Goal: Navigation & Orientation: Find specific page/section

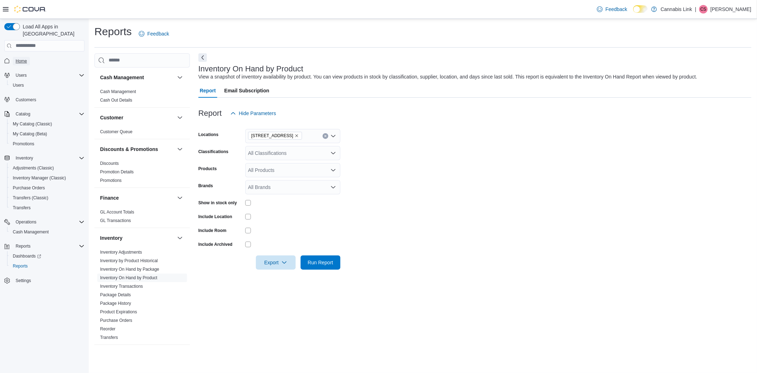
click at [22, 57] on span "Home" at bounding box center [21, 61] width 11 height 9
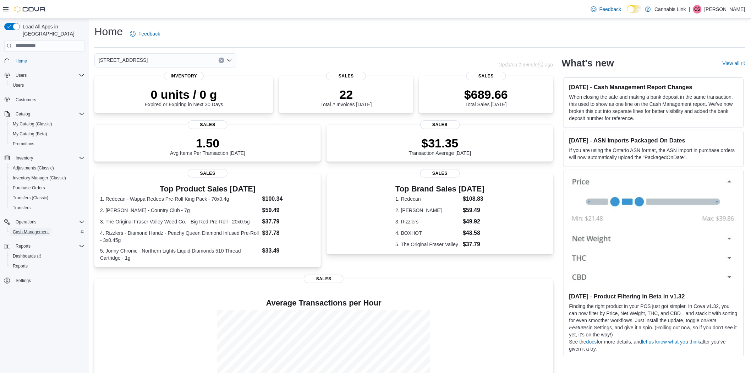
click at [15, 229] on span "Cash Management" at bounding box center [31, 232] width 36 height 6
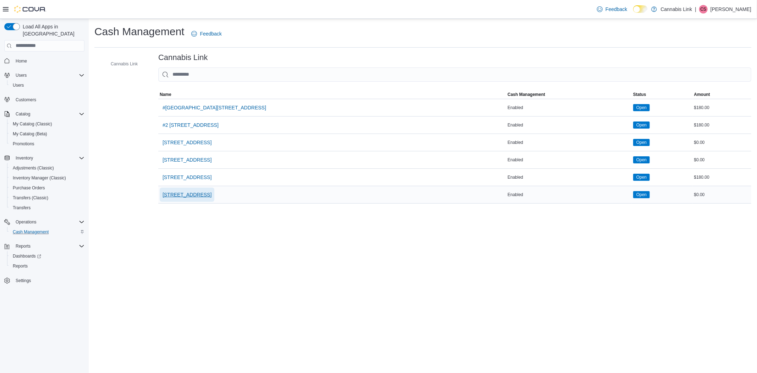
click at [177, 194] on span "[STREET_ADDRESS]" at bounding box center [187, 194] width 49 height 7
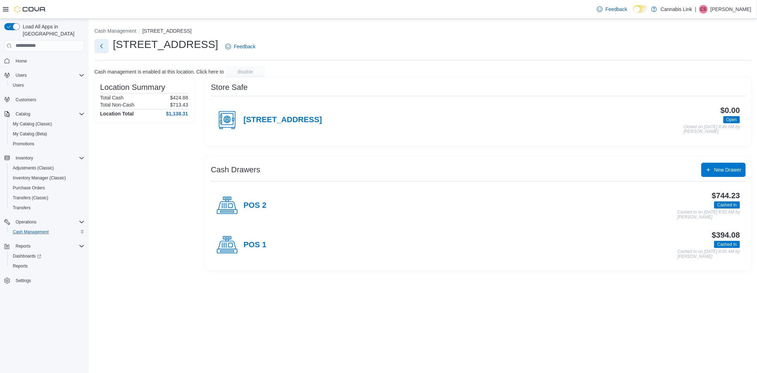
click at [102, 49] on button "Next" at bounding box center [101, 46] width 14 height 14
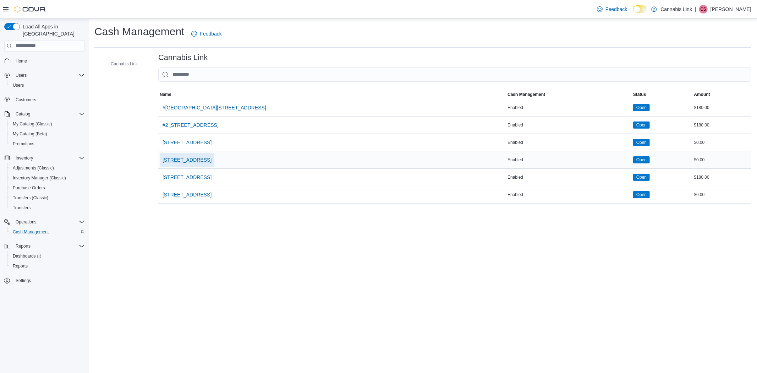
click at [198, 157] on span "[STREET_ADDRESS]" at bounding box center [187, 159] width 49 height 7
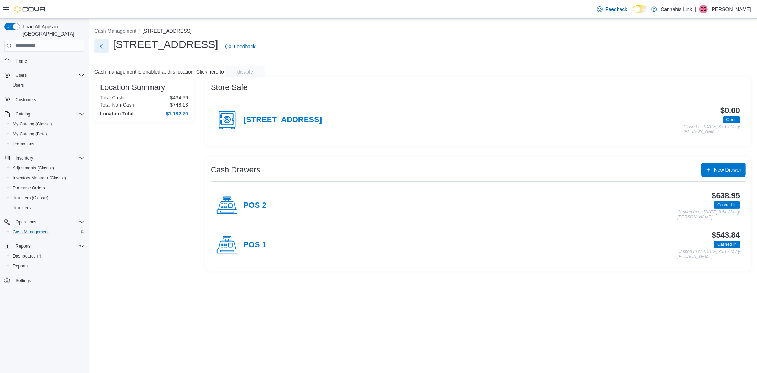
click at [100, 45] on button "Next" at bounding box center [101, 46] width 14 height 14
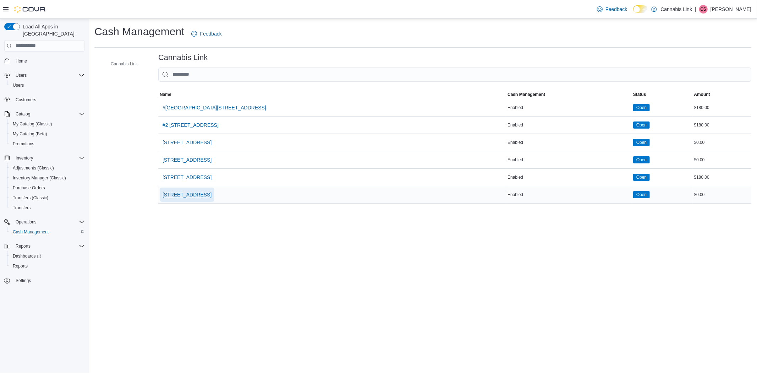
click at [194, 194] on span "[STREET_ADDRESS]" at bounding box center [187, 194] width 49 height 7
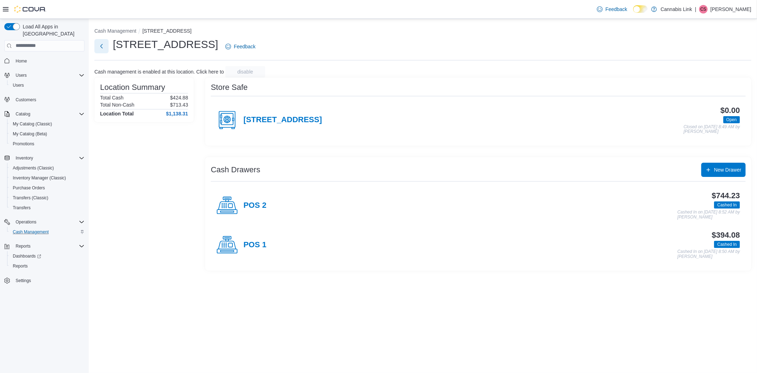
click at [104, 47] on button "Next" at bounding box center [101, 46] width 14 height 14
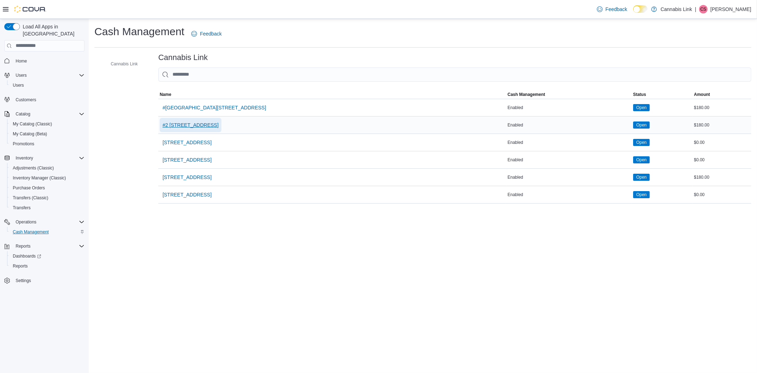
click at [194, 122] on span "#2 [STREET_ADDRESS]" at bounding box center [191, 124] width 56 height 7
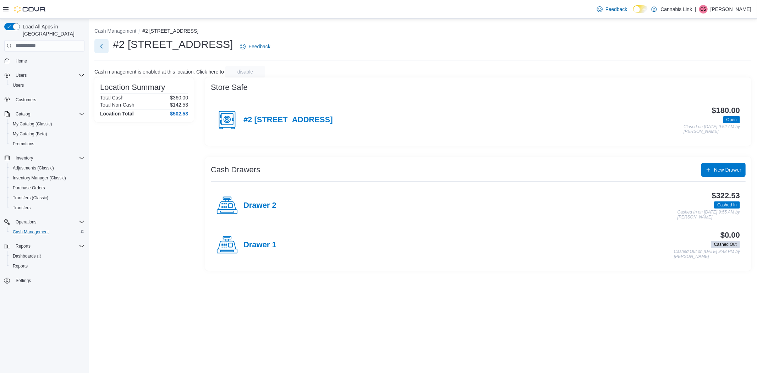
click at [95, 43] on button "Next" at bounding box center [101, 46] width 14 height 14
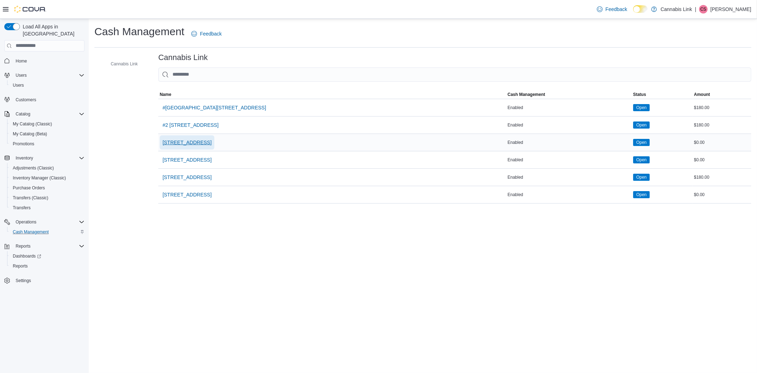
click at [189, 142] on span "[STREET_ADDRESS]" at bounding box center [187, 142] width 49 height 7
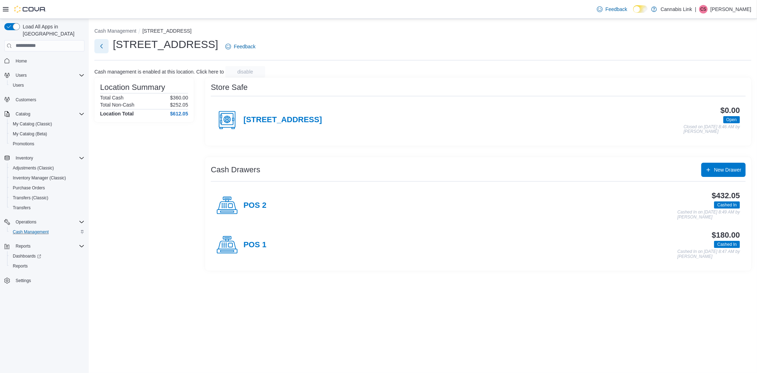
click at [103, 40] on button "Next" at bounding box center [101, 46] width 14 height 14
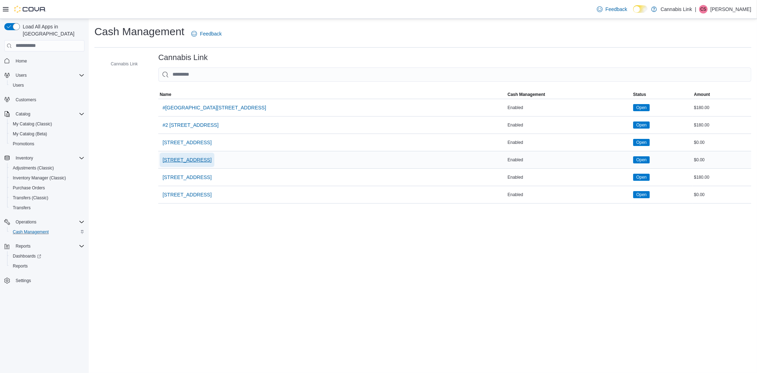
click at [192, 158] on span "[STREET_ADDRESS]" at bounding box center [187, 159] width 49 height 7
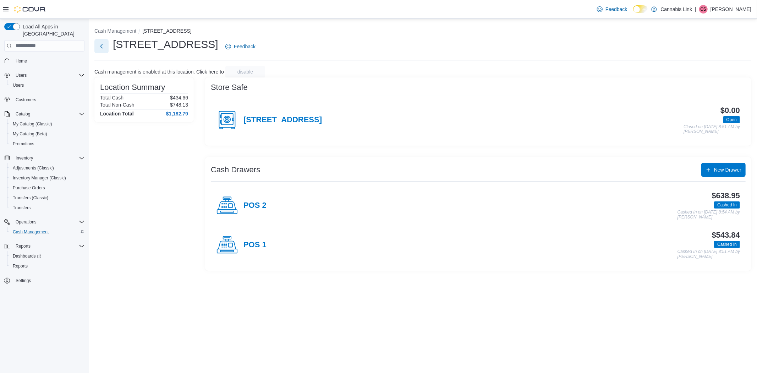
click at [104, 50] on button "Next" at bounding box center [101, 46] width 14 height 14
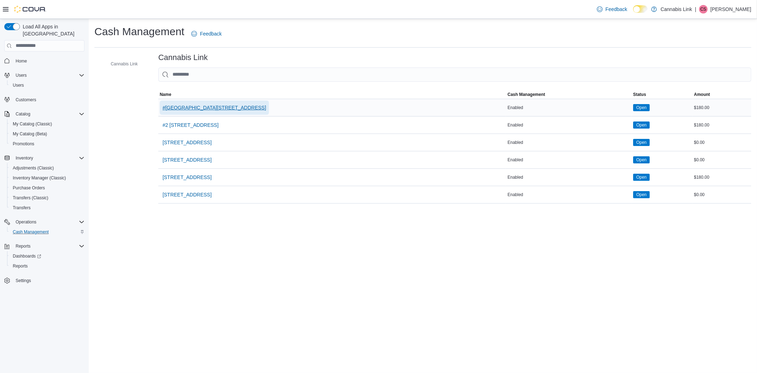
click at [208, 112] on span "#[GEOGRAPHIC_DATA][STREET_ADDRESS]" at bounding box center [215, 107] width 104 height 14
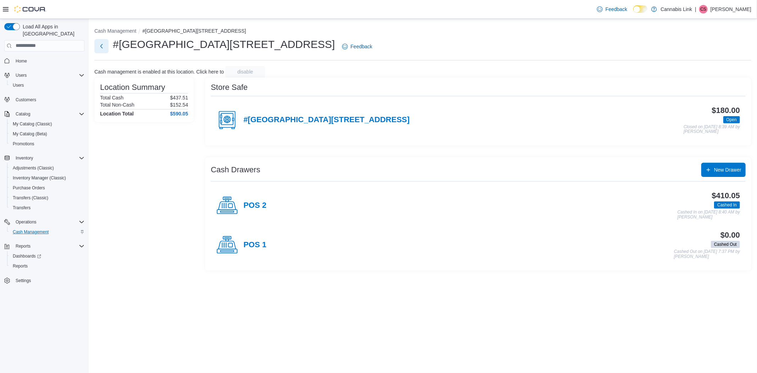
click at [105, 46] on button "Next" at bounding box center [101, 46] width 14 height 14
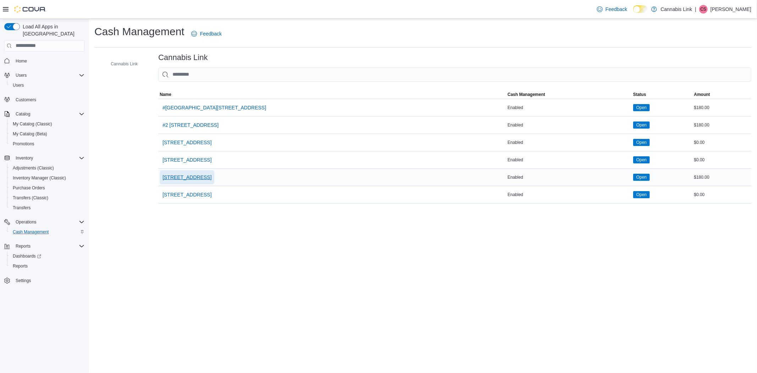
click at [203, 174] on span "[STREET_ADDRESS]" at bounding box center [187, 177] width 49 height 7
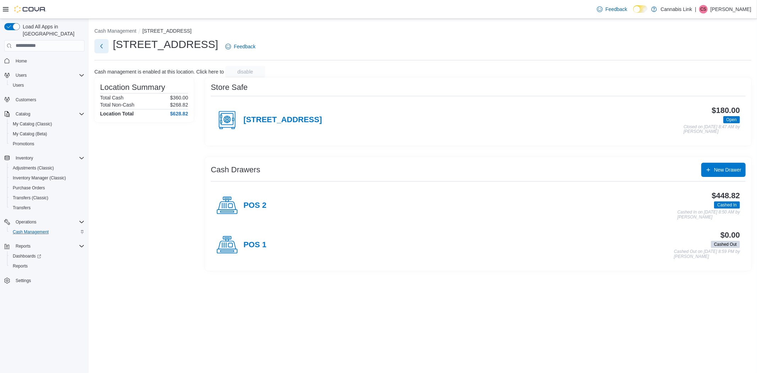
click at [102, 40] on button "Next" at bounding box center [101, 46] width 14 height 14
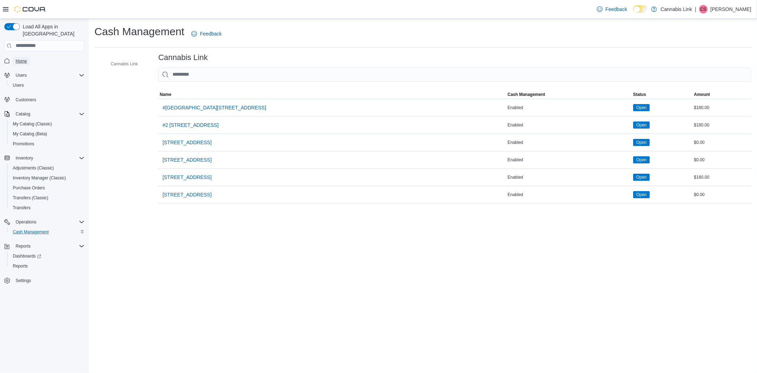
click at [26, 58] on span "Home" at bounding box center [21, 61] width 11 height 6
